Goal: Task Accomplishment & Management: Manage account settings

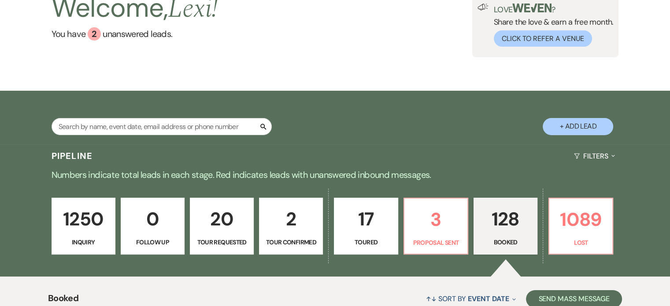
scroll to position [50, 0]
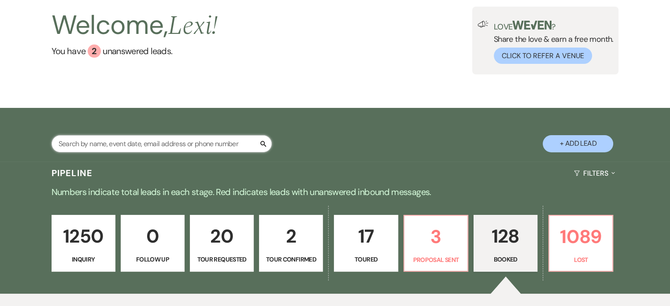
click at [122, 137] on input "text" at bounding box center [162, 143] width 220 height 17
type input "maddie"
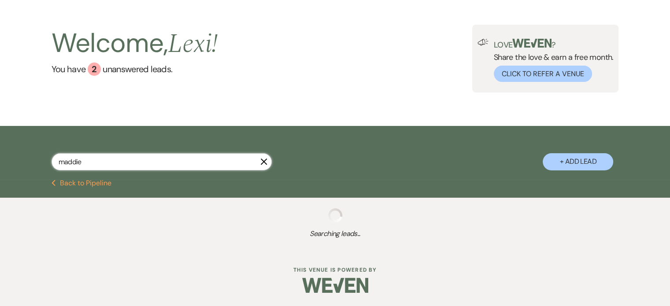
select select "4"
select select "8"
select select "5"
select select "8"
select select "5"
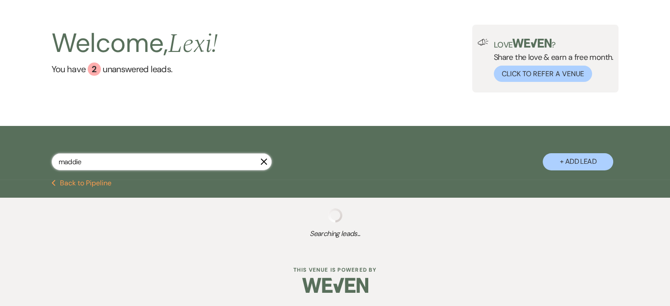
select select "8"
select select "5"
select select "8"
select select "6"
select select "8"
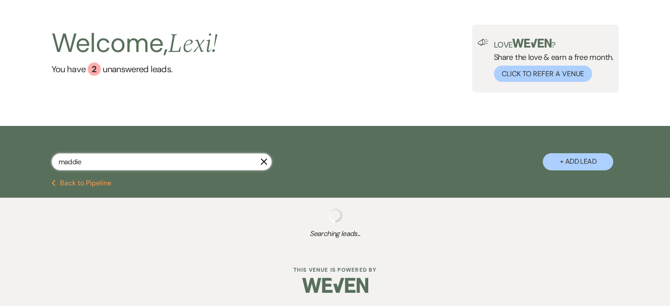
select select "5"
select select "8"
select select "6"
select select "8"
select select "6"
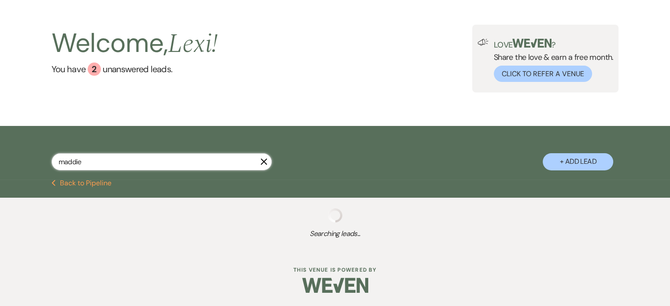
select select "8"
select select "5"
select select "8"
select select "2"
select select "8"
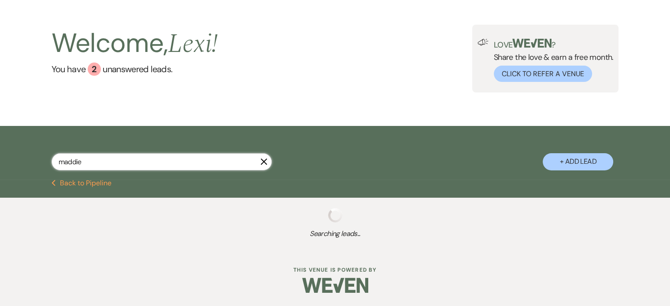
select select "2"
select select "8"
select select "2"
select select "8"
select select "2"
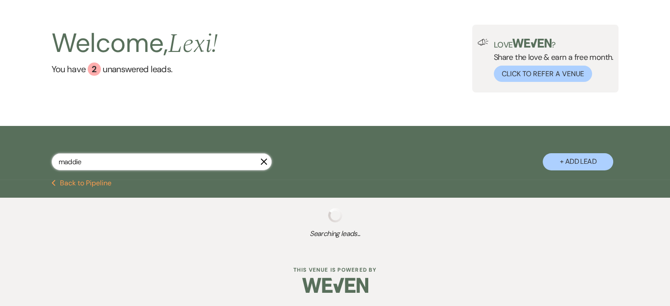
select select "8"
select select "2"
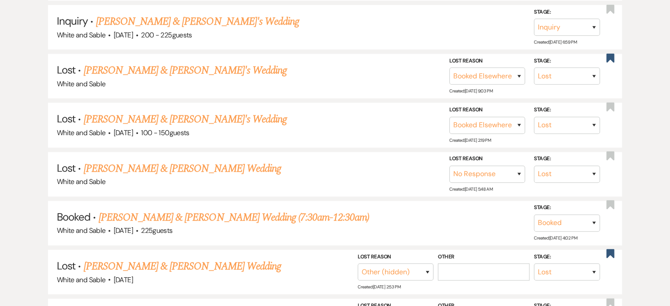
scroll to position [1123, 0]
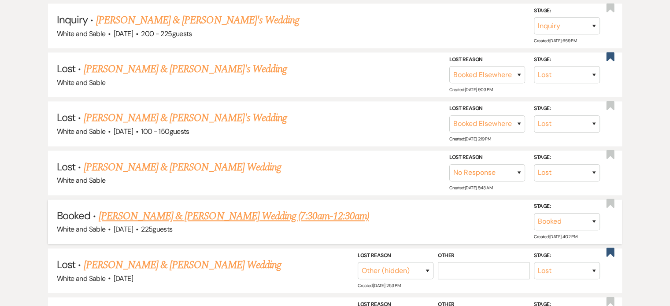
click at [233, 208] on link "[PERSON_NAME] & [PERSON_NAME] Wedding (7:30am-12:30am)" at bounding box center [234, 216] width 271 height 16
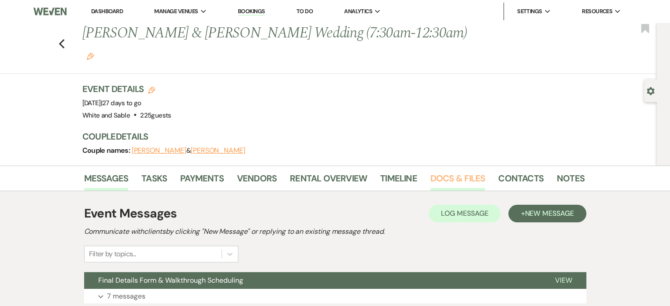
click at [448, 171] on link "Docs & Files" at bounding box center [457, 180] width 55 height 19
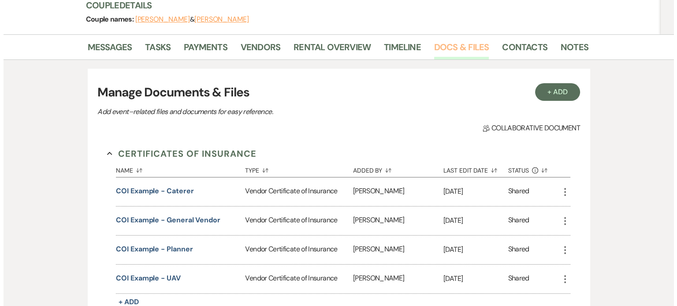
scroll to position [131, 0]
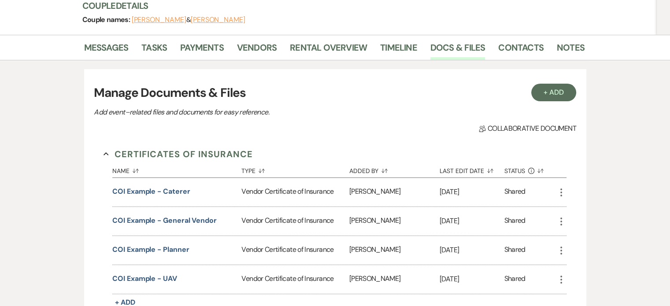
click at [545, 84] on button "+ Add" at bounding box center [553, 93] width 45 height 18
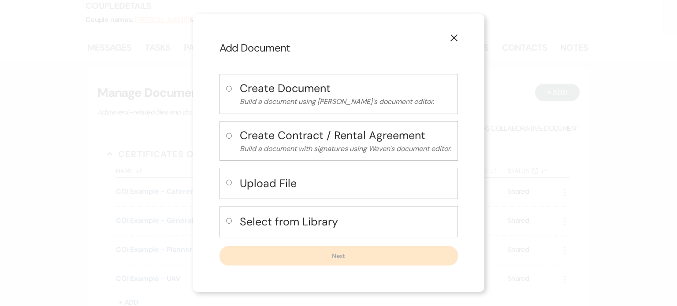
click at [234, 185] on label at bounding box center [230, 185] width 9 height 15
click at [232, 185] on input "radio" at bounding box center [229, 183] width 6 height 6
radio input "true"
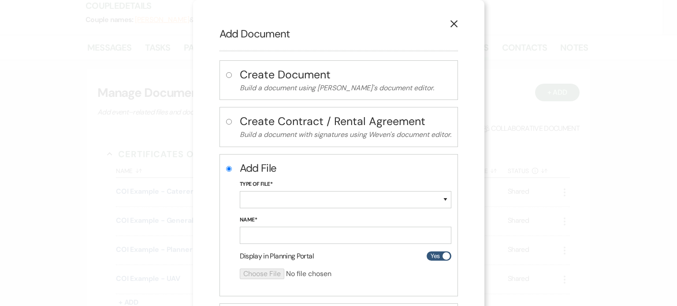
click at [267, 208] on div "Type of File* Special Event Insurance Vendor Certificate of Insurance Contracts…" at bounding box center [345, 198] width 211 height 36
click at [268, 204] on select "Special Event Insurance Vendor Certificate of Insurance Contracts / Rental Agre…" at bounding box center [345, 199] width 211 height 17
select select "18"
click at [240, 191] on select "Special Event Insurance Vendor Certificate of Insurance Contracts / Rental Agre…" at bounding box center [345, 199] width 211 height 17
click at [256, 232] on input "Name*" at bounding box center [345, 235] width 211 height 17
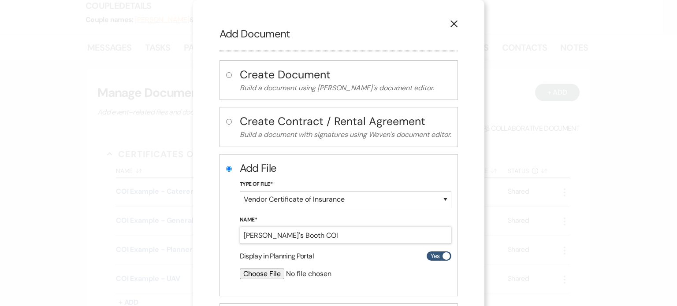
type input "[PERSON_NAME]'s Booth COI"
click at [270, 274] on input "file" at bounding box center [322, 274] width 165 height 11
type input "C:\fakepath\[PERSON_NAME]'s Booth.pdf"
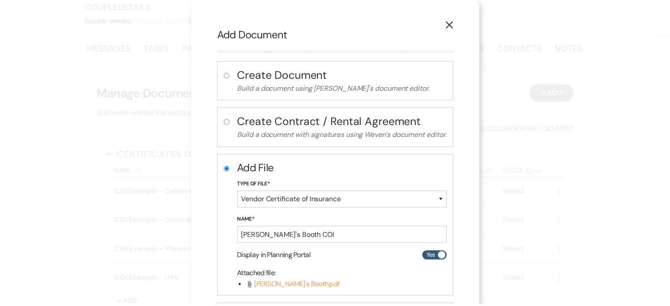
scroll to position [83, 0]
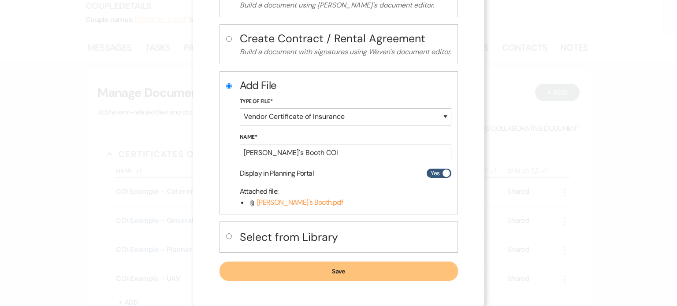
click at [381, 265] on button "Save" at bounding box center [338, 271] width 238 height 19
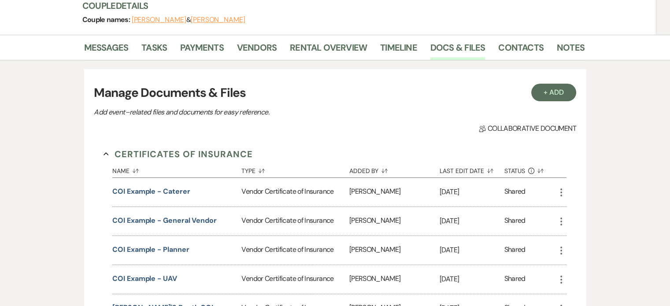
scroll to position [0, 0]
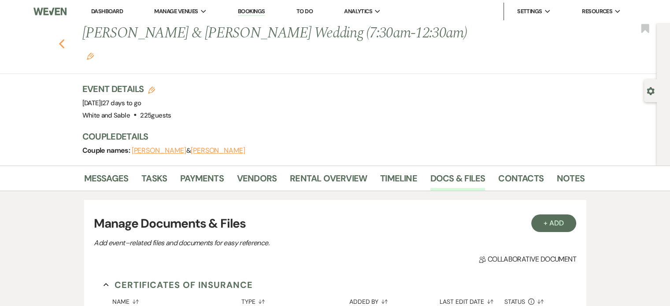
click at [64, 39] on use "button" at bounding box center [62, 44] width 6 height 10
select select "4"
select select "8"
select select "5"
select select "8"
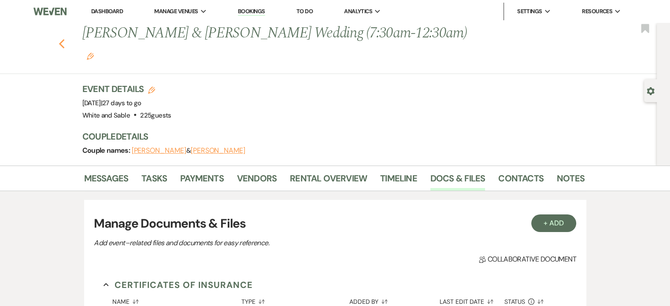
select select "5"
select select "8"
select select "5"
select select "8"
select select "6"
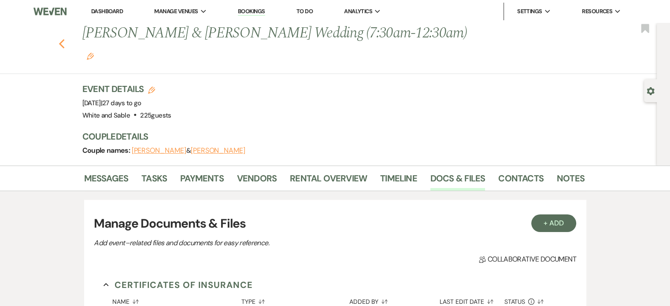
select select "8"
select select "5"
select select "8"
select select "6"
select select "8"
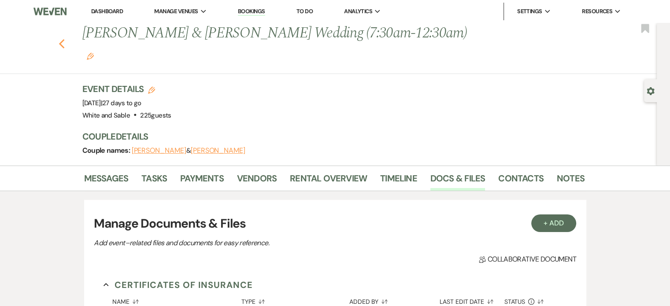
select select "6"
select select "8"
select select "5"
select select "8"
select select "2"
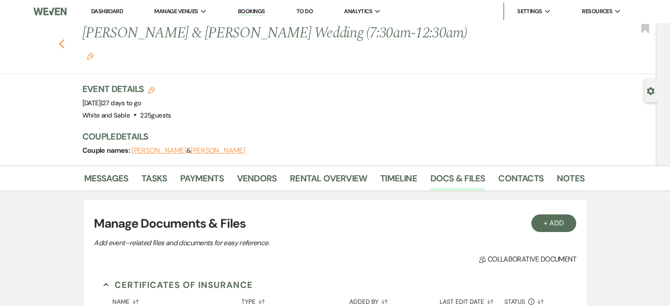
select select "8"
select select "2"
select select "8"
select select "2"
select select "8"
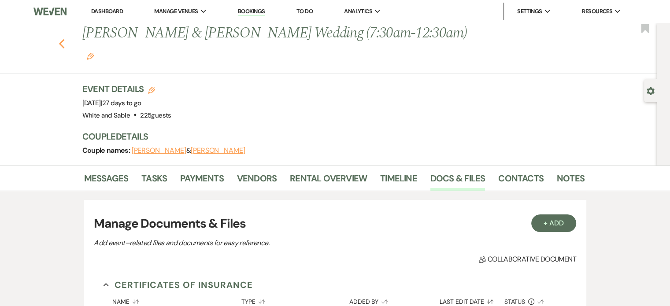
select select "2"
select select "8"
select select "2"
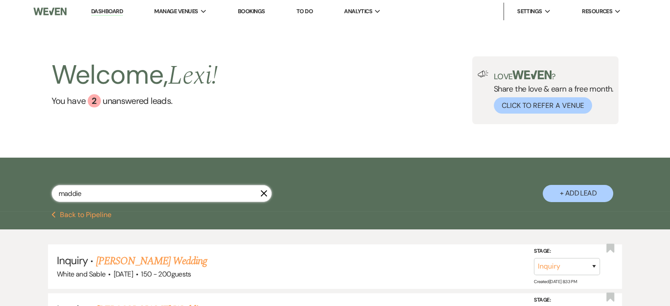
click at [87, 191] on input "maddie" at bounding box center [162, 193] width 220 height 17
type input "e"
type input "[PERSON_NAME]"
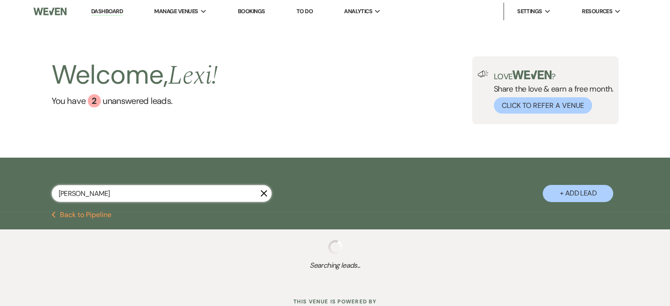
select select "2"
select select "5"
select select "8"
select select "5"
select select "8"
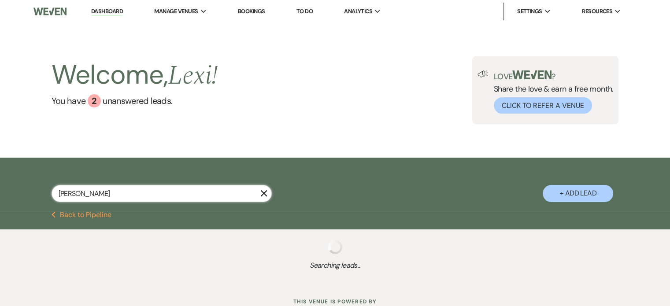
select select "5"
select select "8"
select select "5"
select select "8"
select select "5"
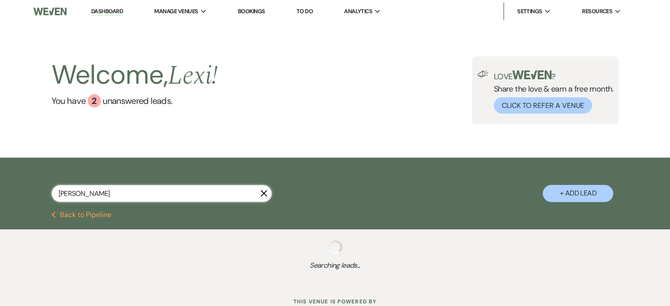
select select "8"
select select "4"
select select "8"
select select "6"
select select "8"
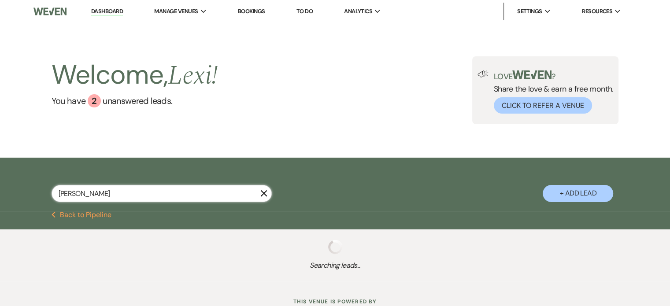
select select "1"
select select "8"
select select "6"
select select "8"
select select "6"
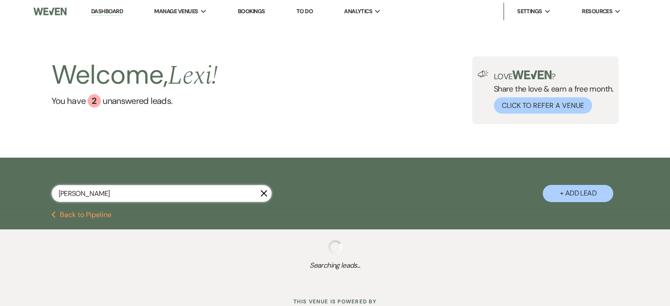
select select "8"
select select "5"
select select "8"
select select "2"
select select "8"
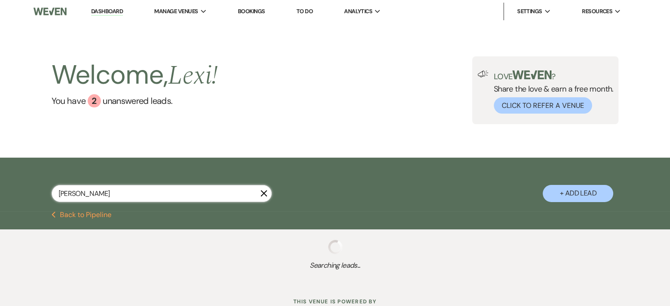
select select "2"
select select "8"
select select "2"
select select "8"
select select "2"
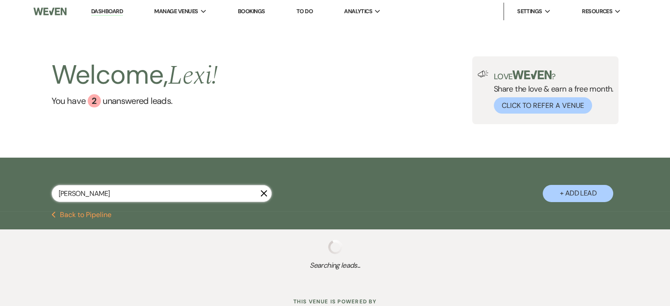
select select "8"
select select "2"
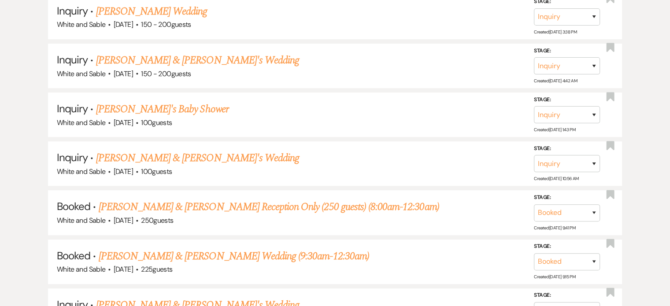
scroll to position [572, 0]
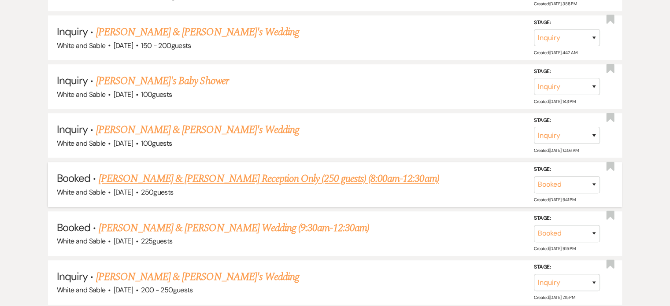
click at [317, 172] on link "[PERSON_NAME] & [PERSON_NAME] Reception Only (250 guests) (8:00am-12:30am)" at bounding box center [269, 179] width 341 height 16
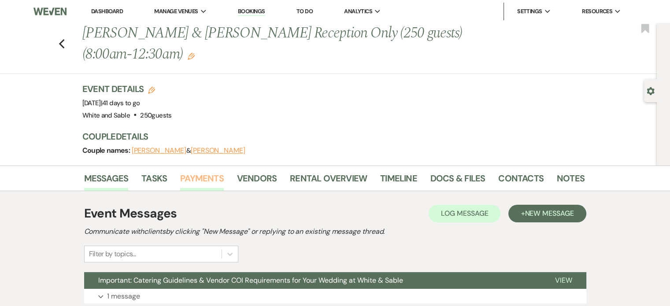
click at [215, 182] on link "Payments" at bounding box center [202, 180] width 44 height 19
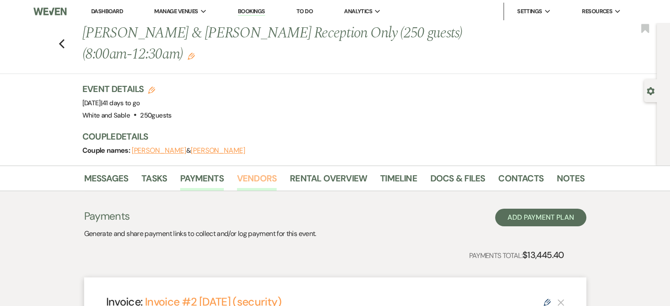
click at [267, 181] on link "Vendors" at bounding box center [257, 180] width 40 height 19
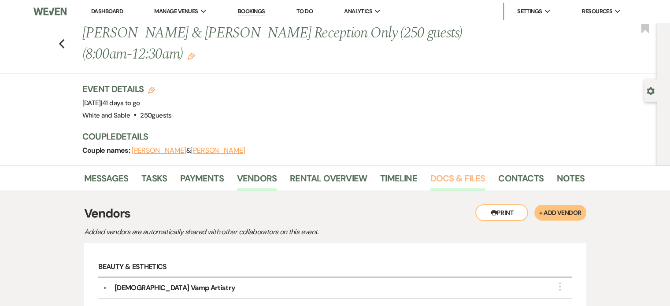
click at [462, 178] on link "Docs & Files" at bounding box center [457, 180] width 55 height 19
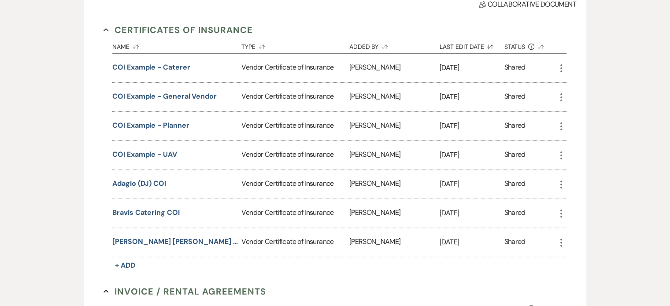
scroll to position [256, 0]
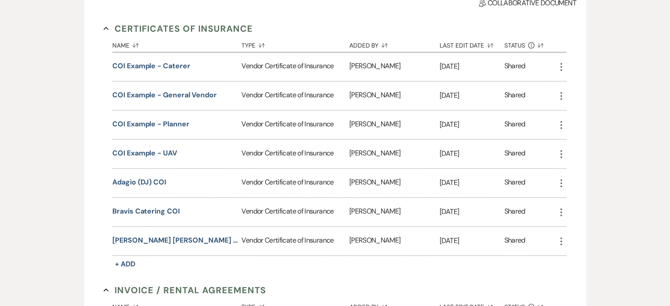
click at [562, 211] on icon "More" at bounding box center [561, 212] width 11 height 11
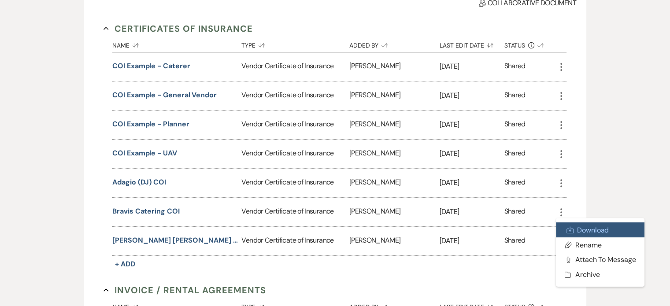
click at [573, 230] on use at bounding box center [570, 230] width 7 height 7
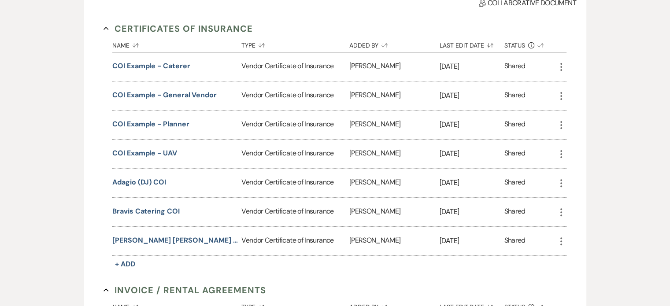
click at [566, 179] on icon "More" at bounding box center [561, 183] width 11 height 11
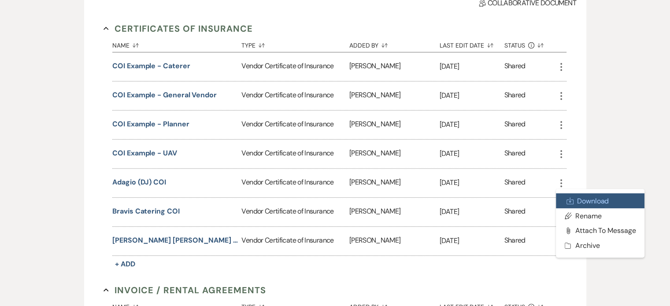
click at [566, 198] on link "Download Download" at bounding box center [600, 200] width 89 height 15
